Goal: Find specific page/section: Find specific page/section

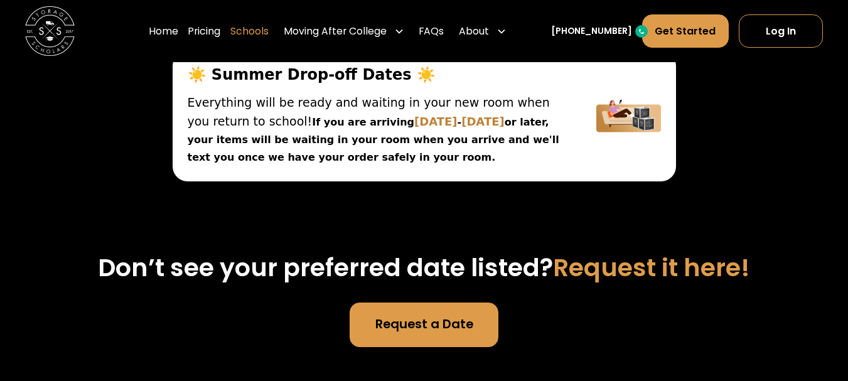
scroll to position [4766, 0]
click at [264, 35] on link "Schools" at bounding box center [249, 31] width 38 height 35
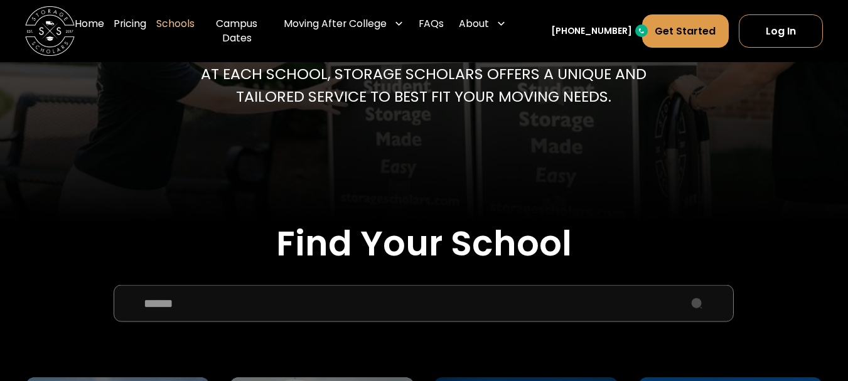
click at [311, 297] on input "School Select Form" at bounding box center [424, 303] width 620 height 37
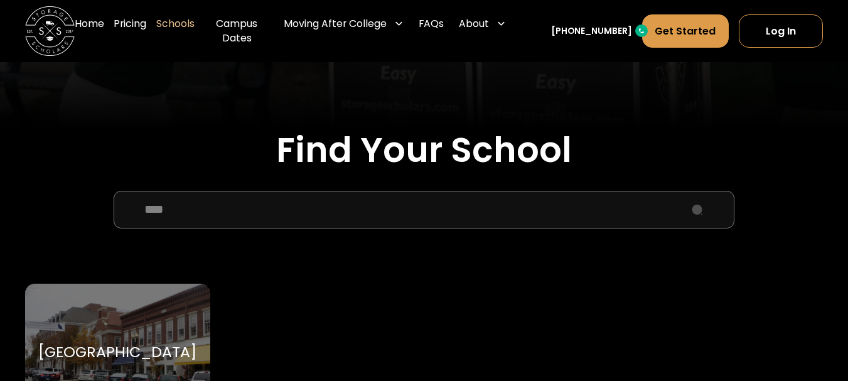
scroll to position [502, 0]
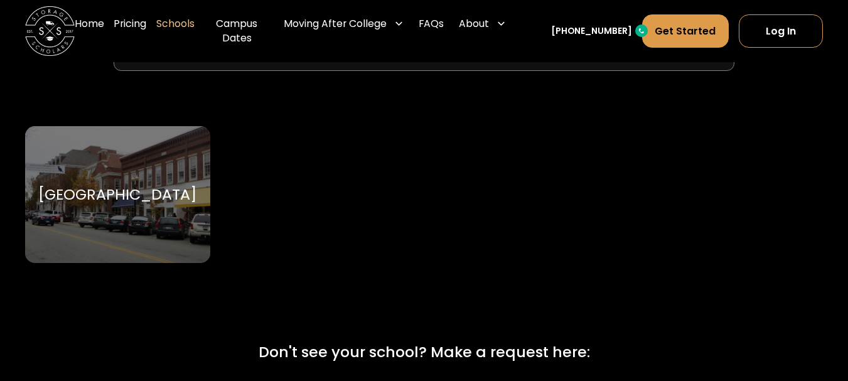
type input "****"
click at [130, 185] on div "[GEOGRAPHIC_DATA]" at bounding box center [117, 194] width 158 height 19
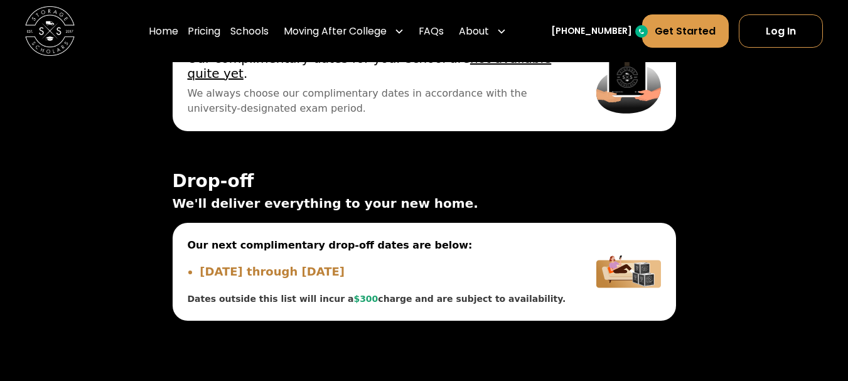
scroll to position [4141, 0]
